Goal: Information Seeking & Learning: Learn about a topic

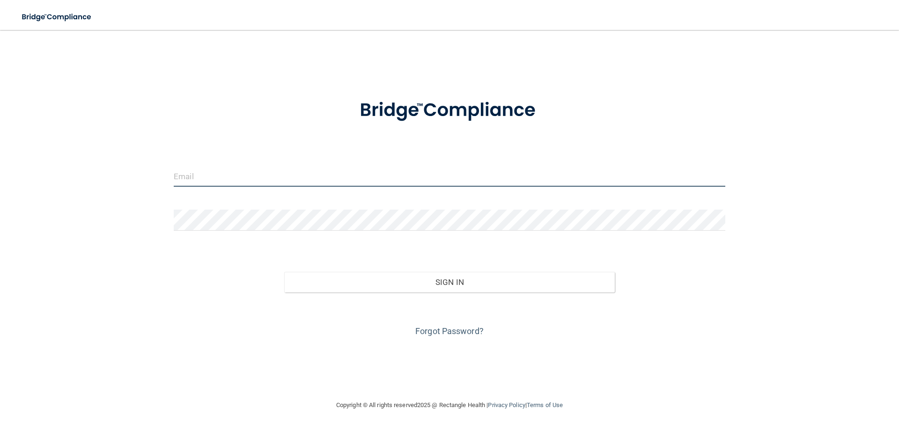
click at [199, 174] on input "email" at bounding box center [450, 176] width 552 height 21
type input "[EMAIL_ADDRESS][DOMAIN_NAME]"
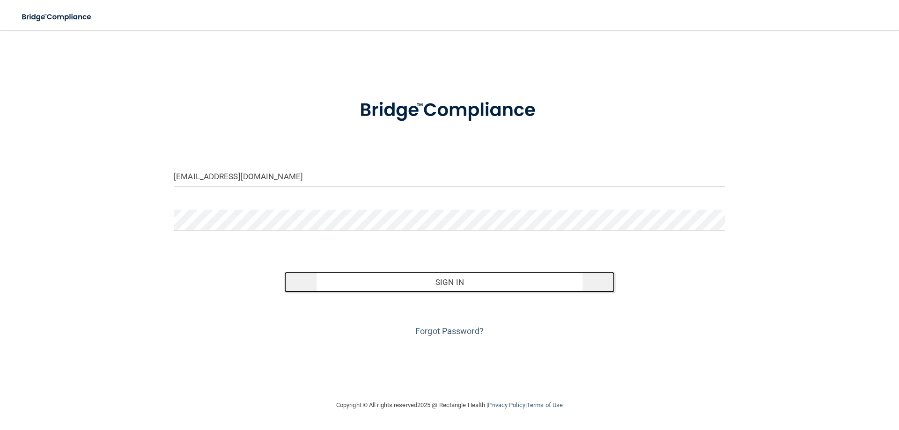
click at [316, 276] on button "Sign In" at bounding box center [449, 282] width 331 height 21
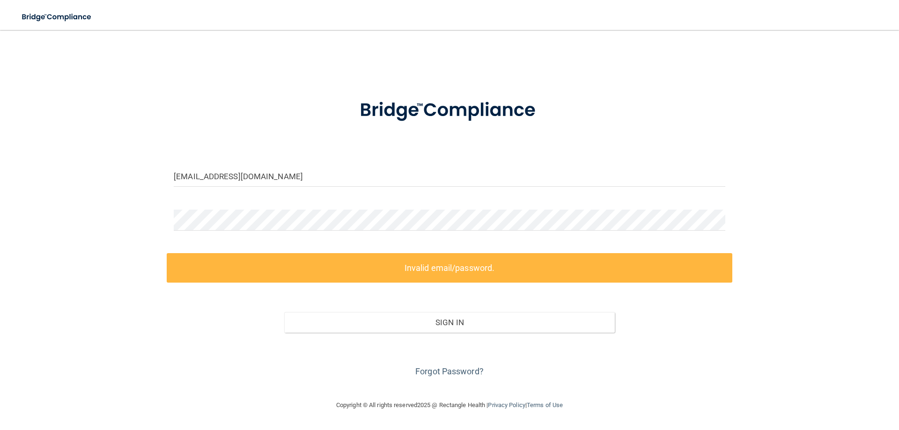
click at [730, 223] on div at bounding box center [450, 224] width 566 height 28
click at [155, 217] on div "[EMAIL_ADDRESS][DOMAIN_NAME] Invalid email/password. You don't have permission …" at bounding box center [450, 214] width 862 height 351
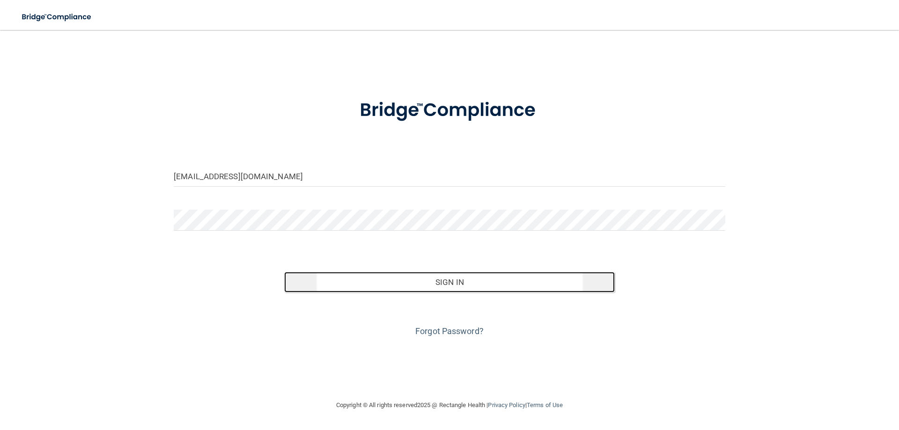
click at [387, 277] on button "Sign In" at bounding box center [449, 282] width 331 height 21
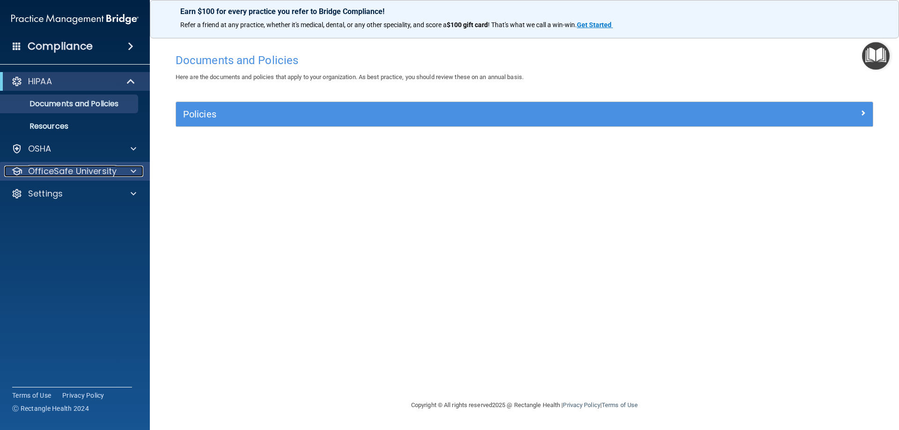
click at [108, 175] on p "OfficeSafe University" at bounding box center [72, 171] width 89 height 11
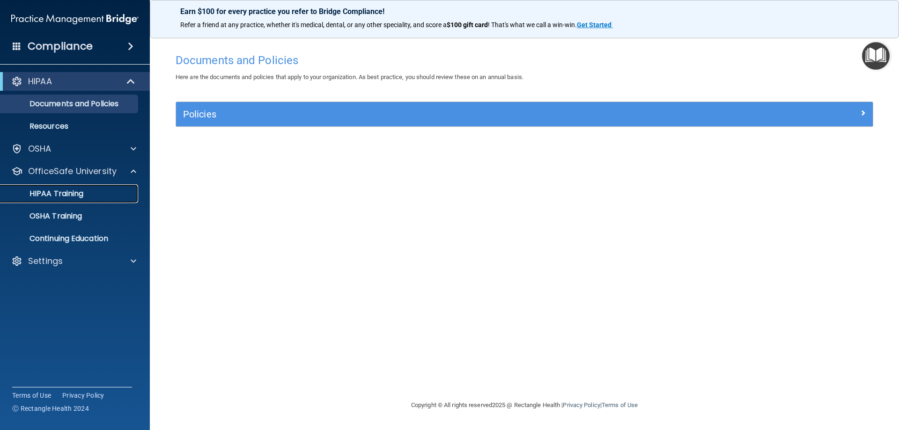
click at [67, 194] on p "HIPAA Training" at bounding box center [44, 193] width 77 height 9
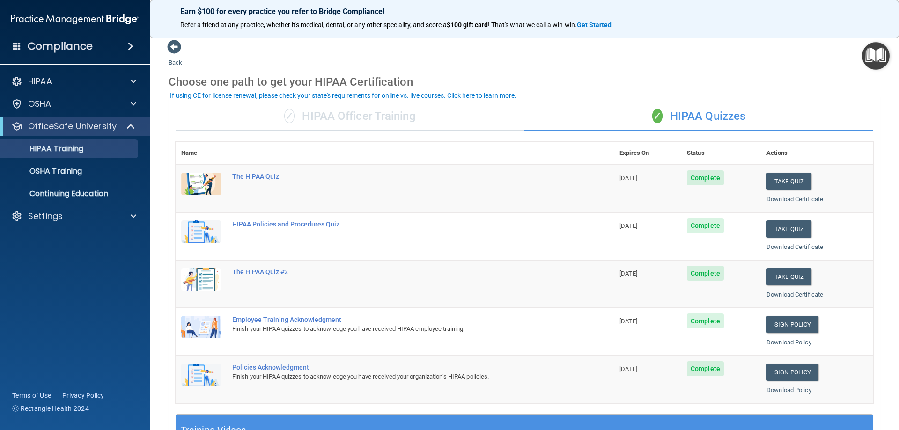
click at [81, 49] on h4 "Compliance" at bounding box center [60, 46] width 65 height 13
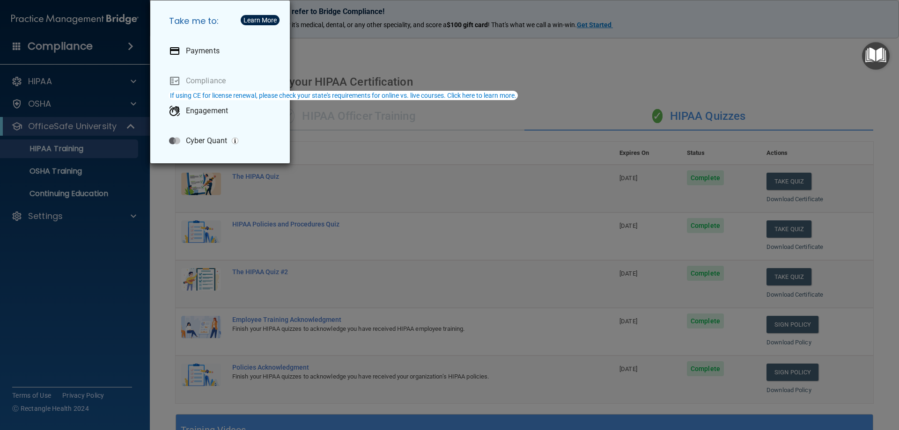
click at [69, 124] on div "Take me to: Payments Compliance Engagement Cyber Quant" at bounding box center [449, 215] width 899 height 430
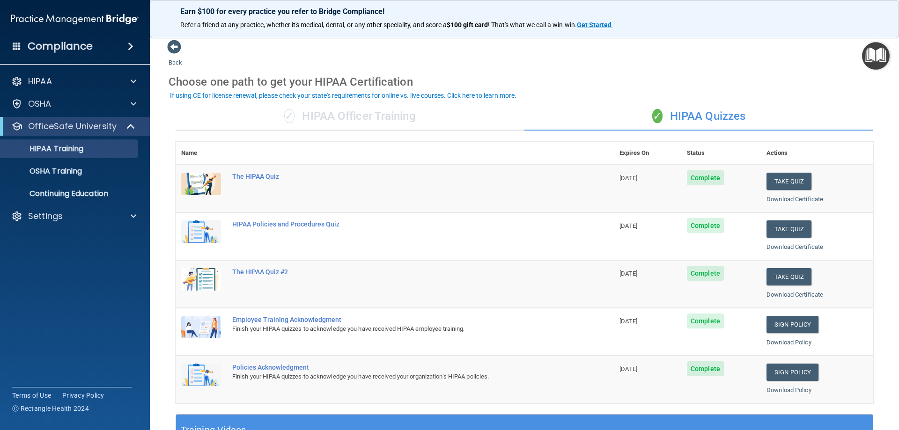
click at [59, 46] on h4 "Compliance" at bounding box center [60, 46] width 65 height 13
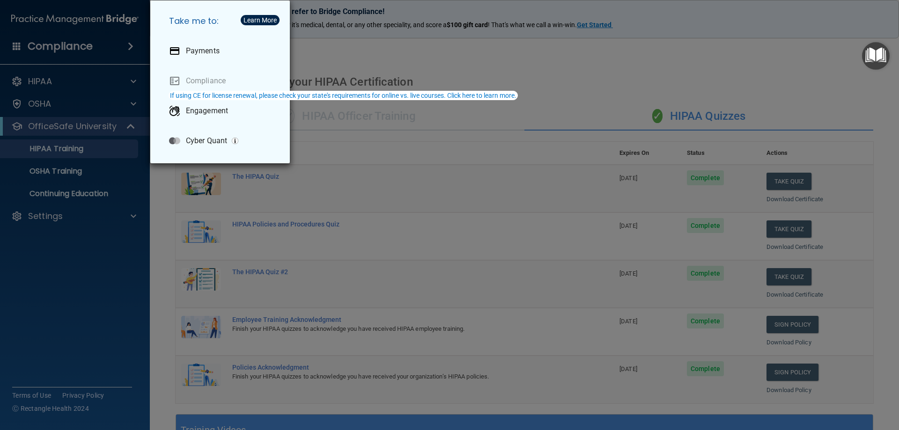
click at [59, 17] on div "Take me to: Payments Compliance Engagement Cyber Quant" at bounding box center [449, 215] width 899 height 430
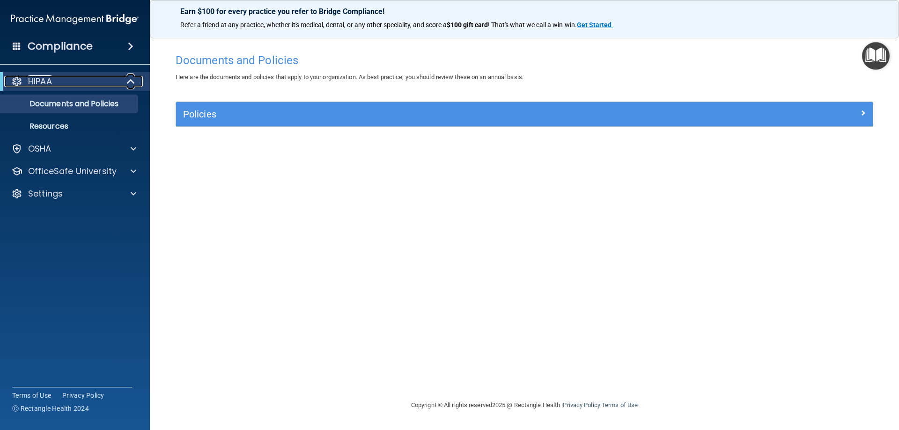
click at [126, 77] on div at bounding box center [131, 81] width 23 height 11
click at [127, 171] on div at bounding box center [131, 171] width 23 height 11
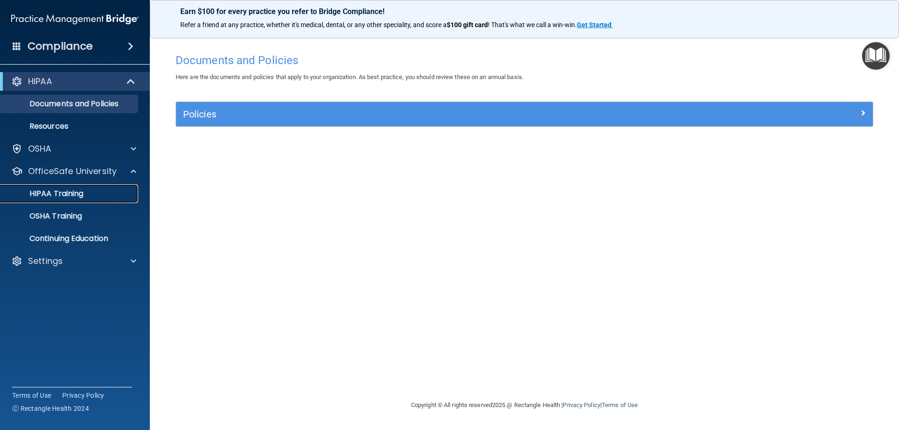
click at [67, 193] on p "HIPAA Training" at bounding box center [44, 193] width 77 height 9
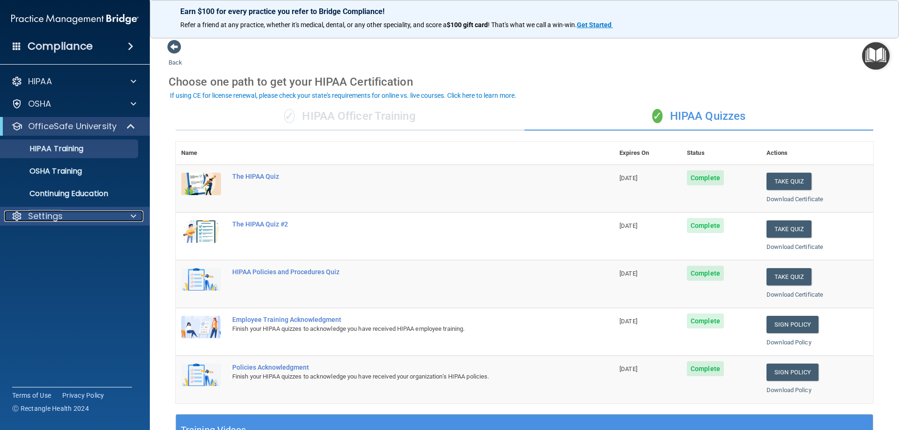
click at [131, 220] on span at bounding box center [134, 216] width 6 height 11
click at [62, 237] on p "My Account" at bounding box center [70, 238] width 128 height 9
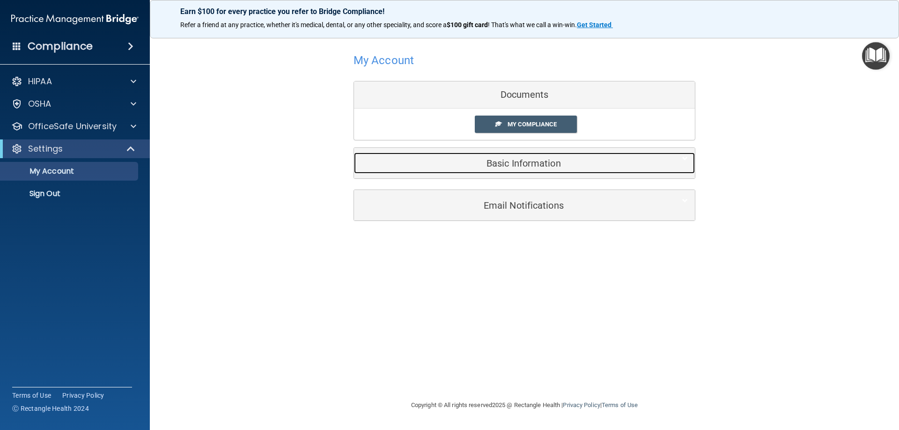
click at [526, 161] on h5 "Basic Information" at bounding box center [510, 163] width 298 height 10
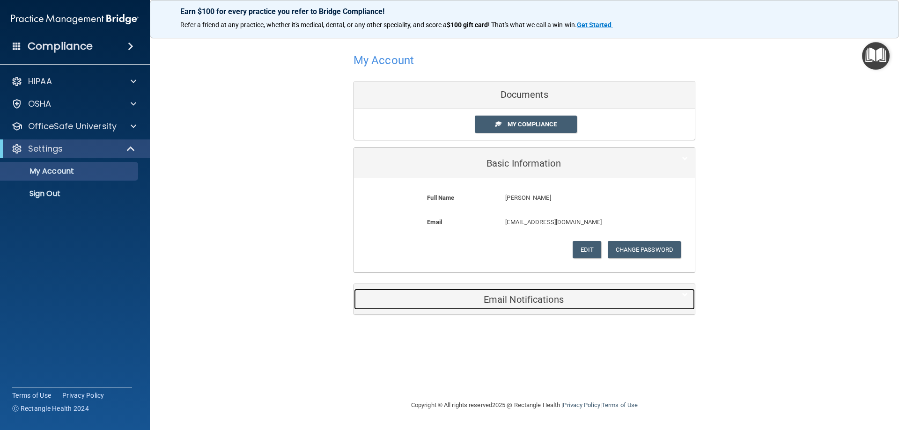
click at [688, 303] on div "Email Notifications" at bounding box center [524, 299] width 341 height 21
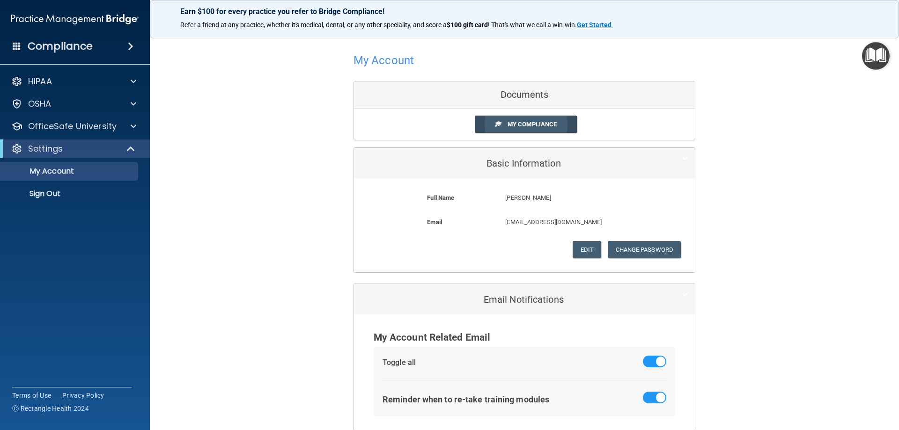
click at [498, 126] on span at bounding box center [498, 124] width 6 height 6
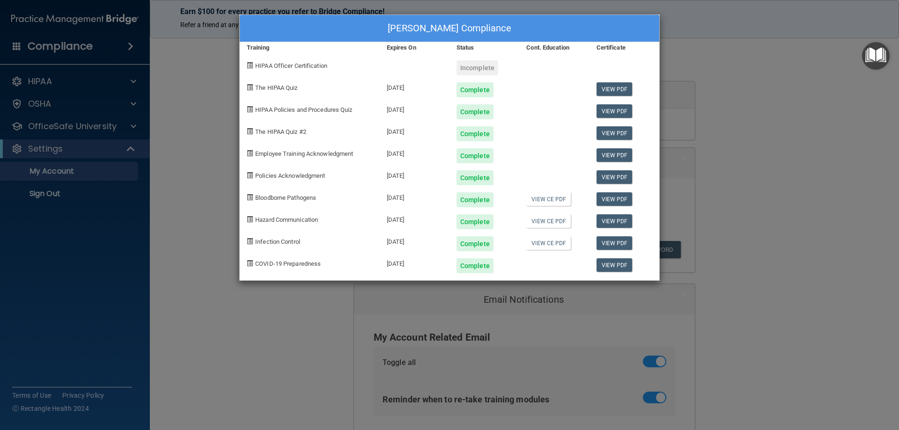
click at [828, 200] on div "[PERSON_NAME] Compliance Training Expires On Status Cont. Education Certificate…" at bounding box center [449, 215] width 899 height 430
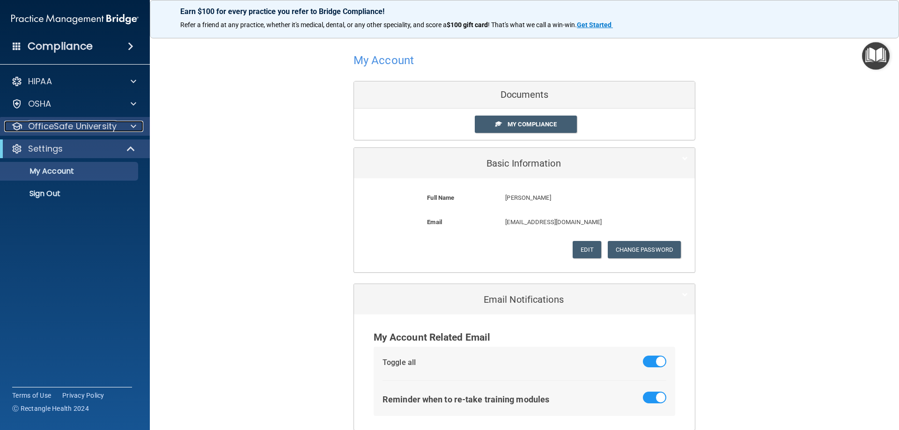
click at [122, 128] on div at bounding box center [131, 126] width 23 height 11
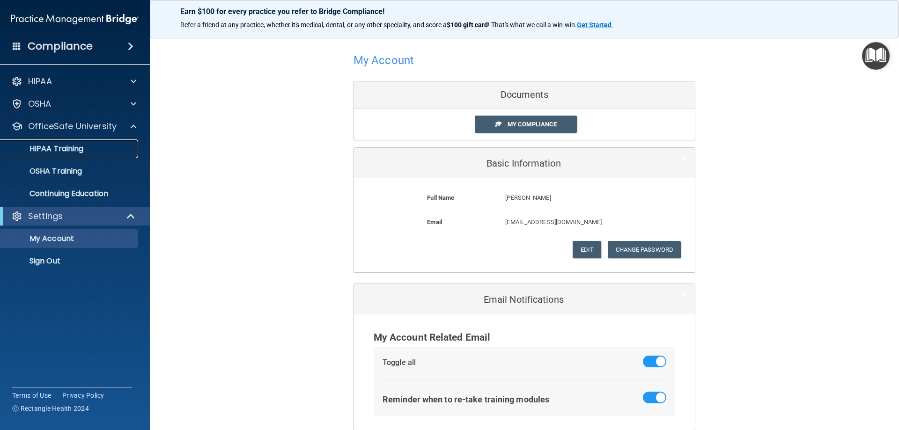
click at [116, 154] on link "HIPAA Training" at bounding box center [65, 149] width 148 height 19
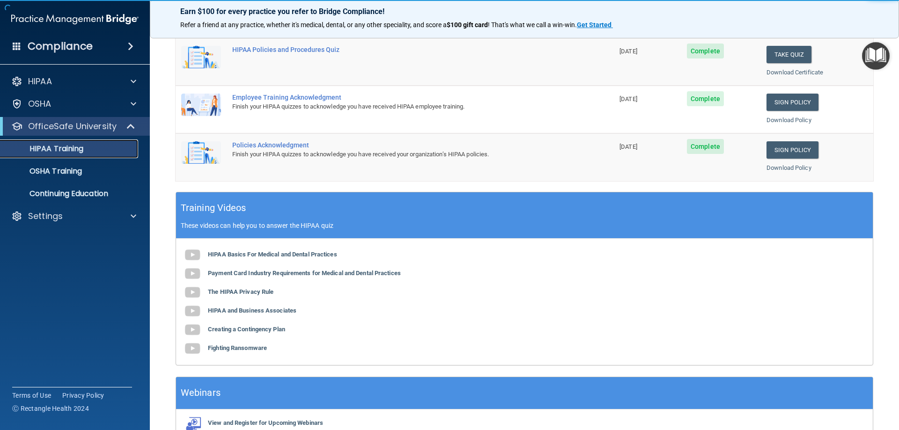
scroll to position [275, 0]
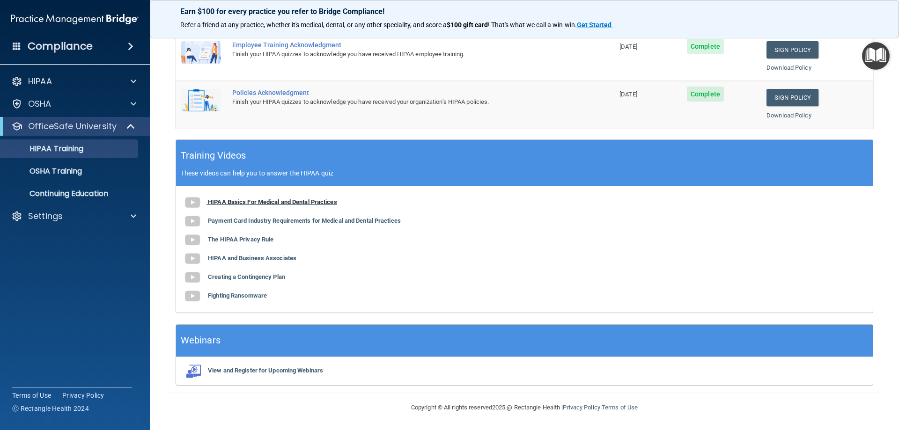
click at [286, 202] on b "HIPAA Basics For Medical and Dental Practices" at bounding box center [272, 202] width 129 height 7
